Goal: Task Accomplishment & Management: Complete application form

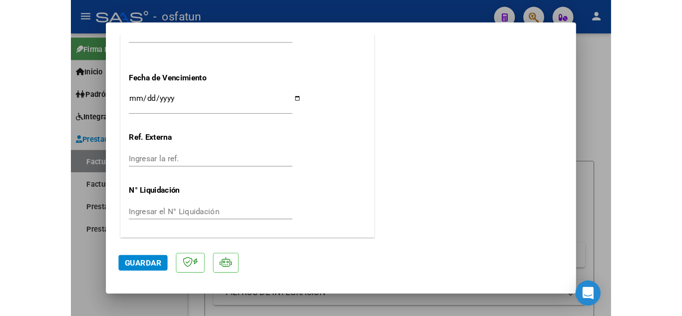
scroll to position [796, 0]
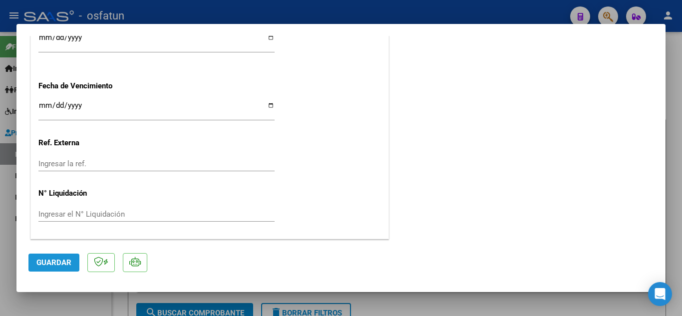
click at [49, 259] on span "Guardar" at bounding box center [53, 262] width 35 height 9
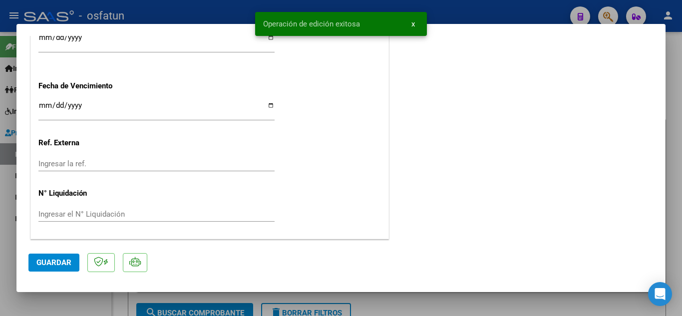
click at [303, 5] on div "Operación de edición exitosa x" at bounding box center [341, 24] width 196 height 48
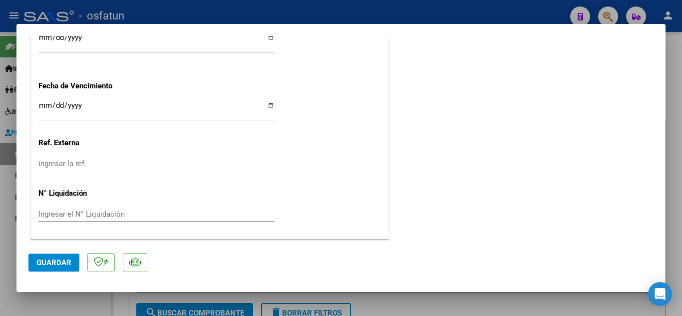
click at [333, 14] on div at bounding box center [341, 158] width 682 height 316
type input "$ 0,00"
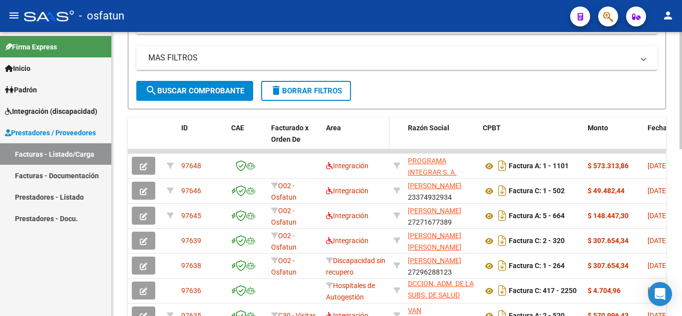
scroll to position [250, 0]
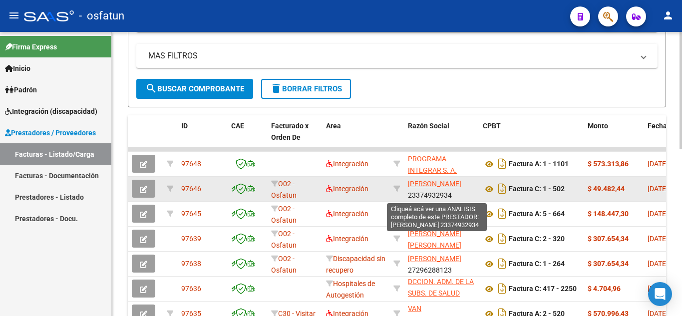
click at [417, 188] on span "[PERSON_NAME]" at bounding box center [434, 184] width 53 height 8
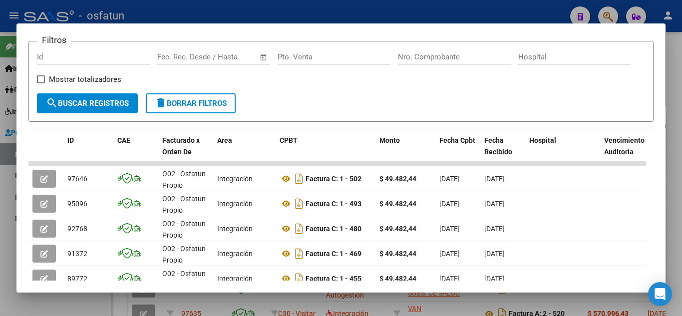
scroll to position [126, 0]
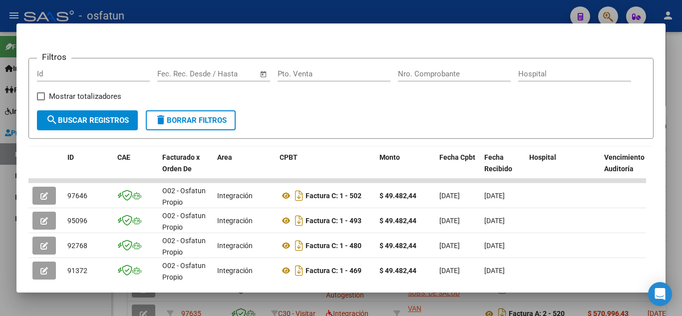
click at [363, 10] on div at bounding box center [341, 158] width 682 height 316
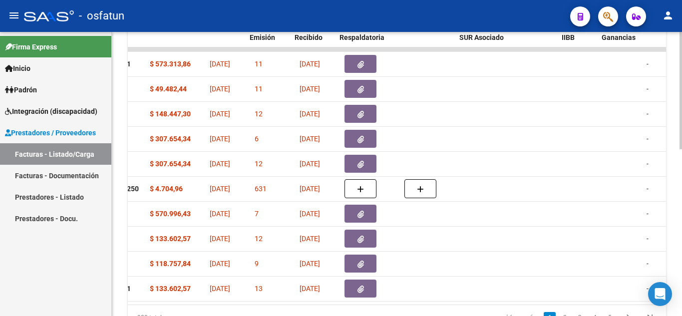
scroll to position [0, 448]
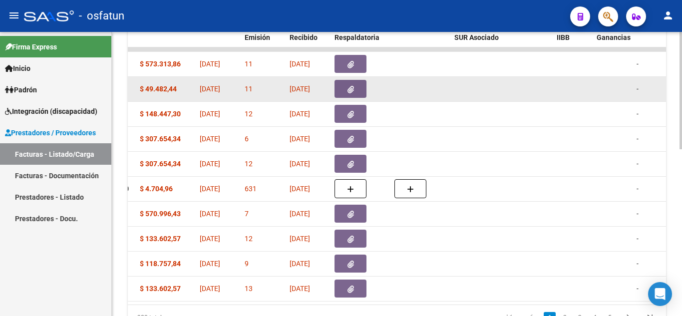
click at [345, 87] on button "button" at bounding box center [350, 89] width 32 height 18
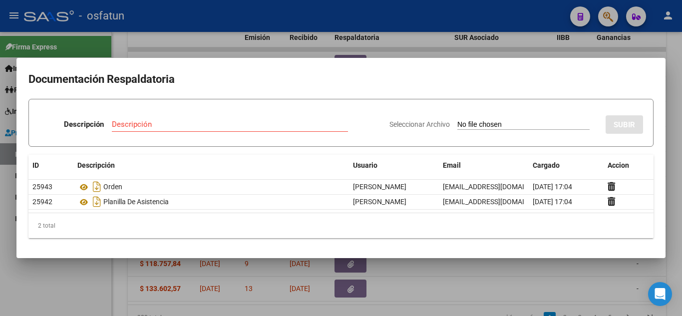
click at [396, 51] on div at bounding box center [341, 158] width 682 height 316
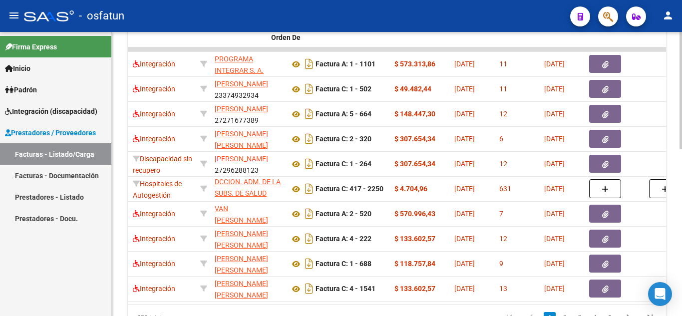
scroll to position [0, 0]
